Goal: Find specific page/section: Find specific page/section

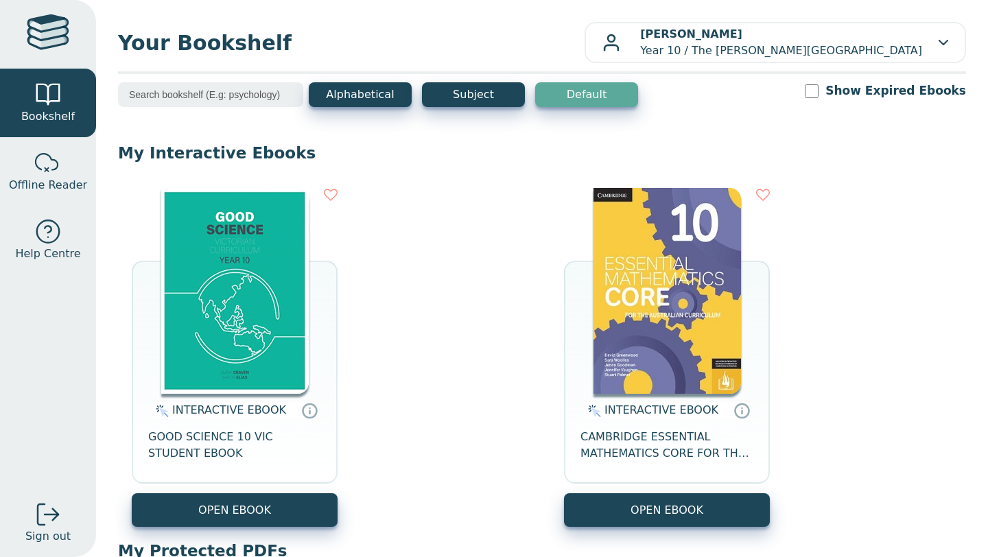
click at [818, 86] on input "Show Expired Ebooks" at bounding box center [811, 91] width 14 height 14
click at [818, 92] on input "Show Expired Ebooks" at bounding box center [811, 91] width 14 height 14
checkbox input "false"
click at [38, 180] on span "Offline Reader" at bounding box center [48, 185] width 78 height 16
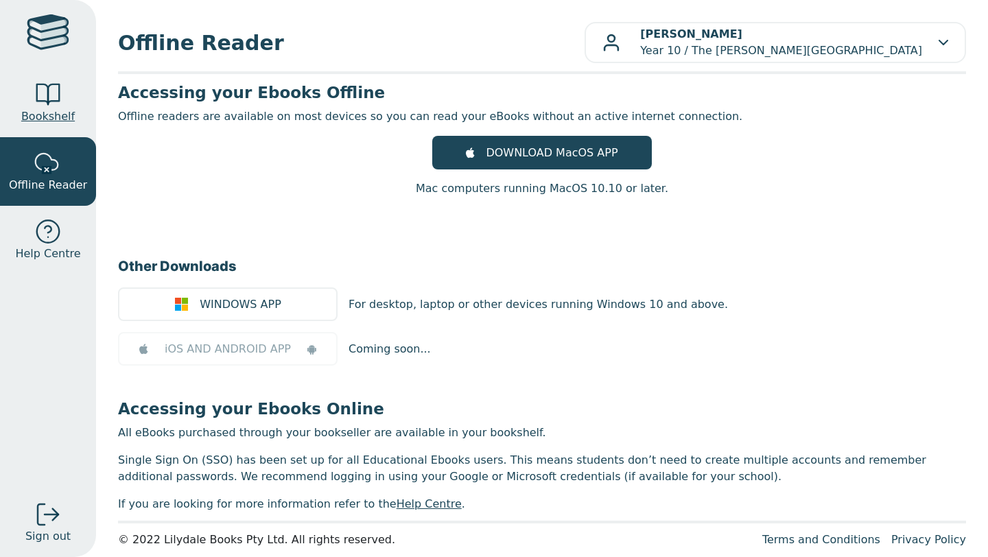
click at [43, 116] on span "Bookshelf" at bounding box center [47, 116] width 53 height 16
